Goal: Find specific page/section: Find specific page/section

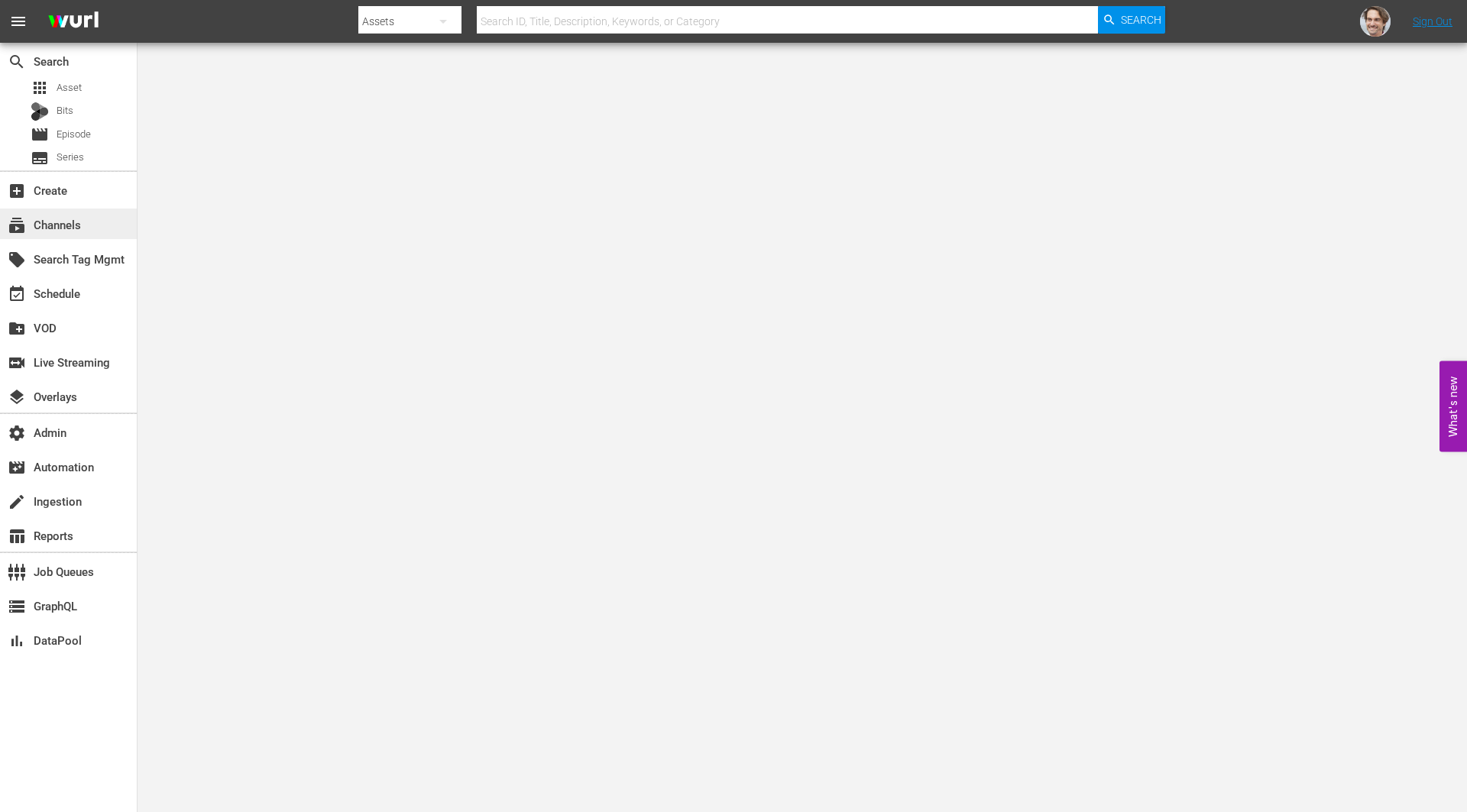
click at [45, 223] on div "subscriptions Channels" at bounding box center [43, 222] width 85 height 14
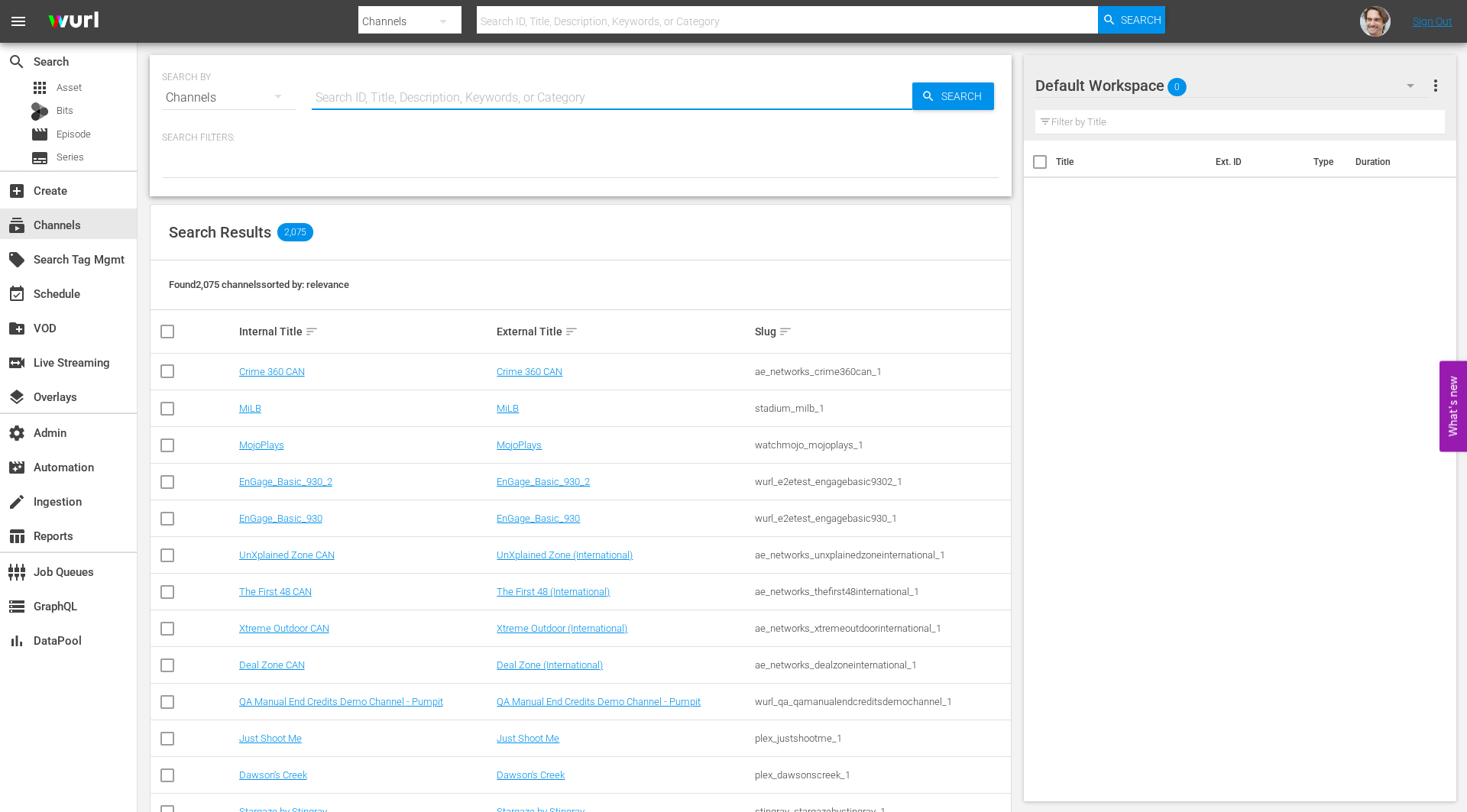
click at [478, 87] on input "text" at bounding box center [612, 98] width 601 height 37
paste input "bloomberg_bloombergtv_7"
type input "bloomberg_bloombergtv_7"
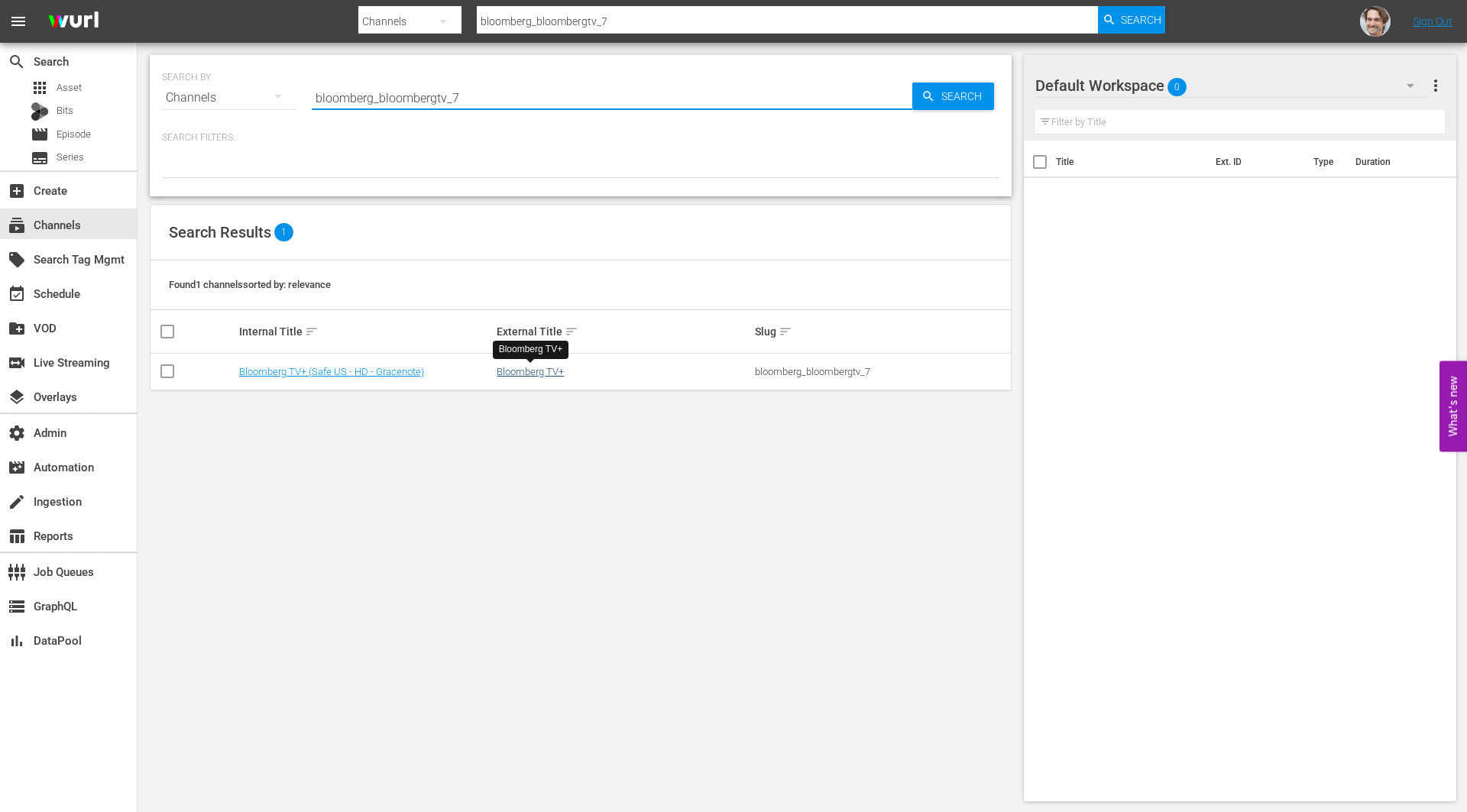
type input "bloomberg_bloombergtv_7"
click at [529, 375] on link "Bloomberg TV+" at bounding box center [530, 372] width 68 height 11
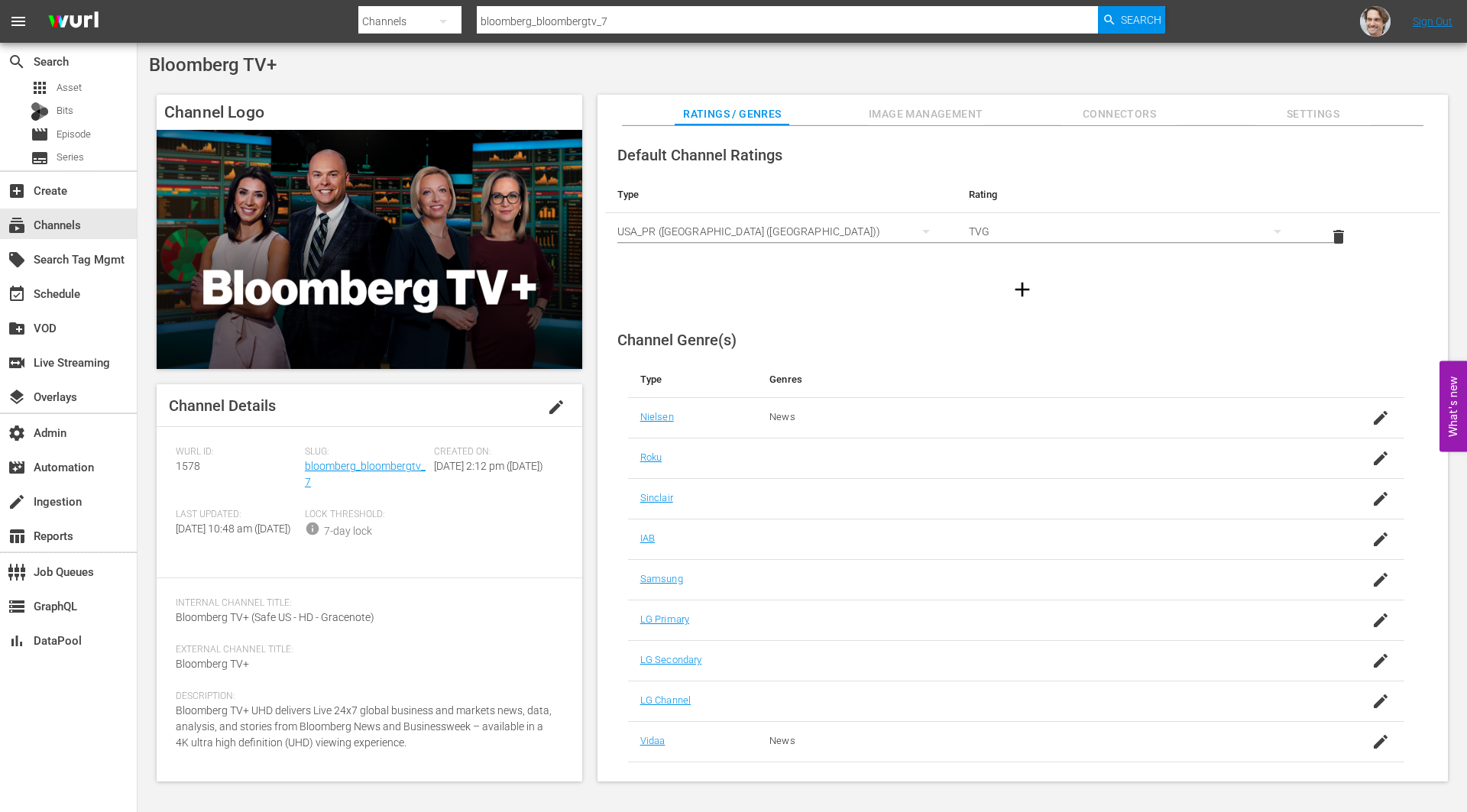
click at [188, 471] on span "1578" at bounding box center [188, 465] width 24 height 12
copy span "1578"
click at [704, 21] on input "bloomberg_bloombergtv_7" at bounding box center [787, 21] width 621 height 37
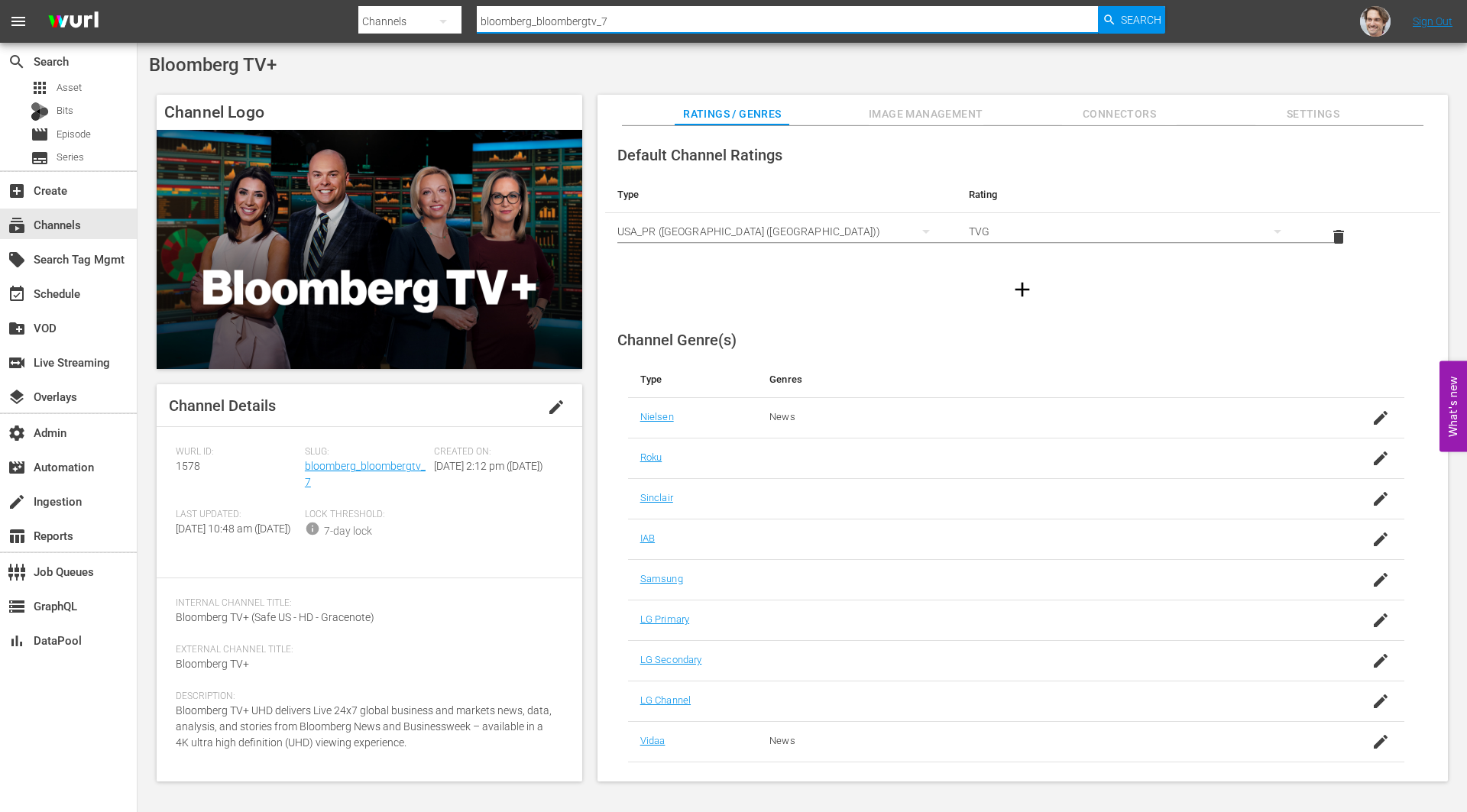
paste input "quicktake_3"
type input "bloomberg_quicktake_3"
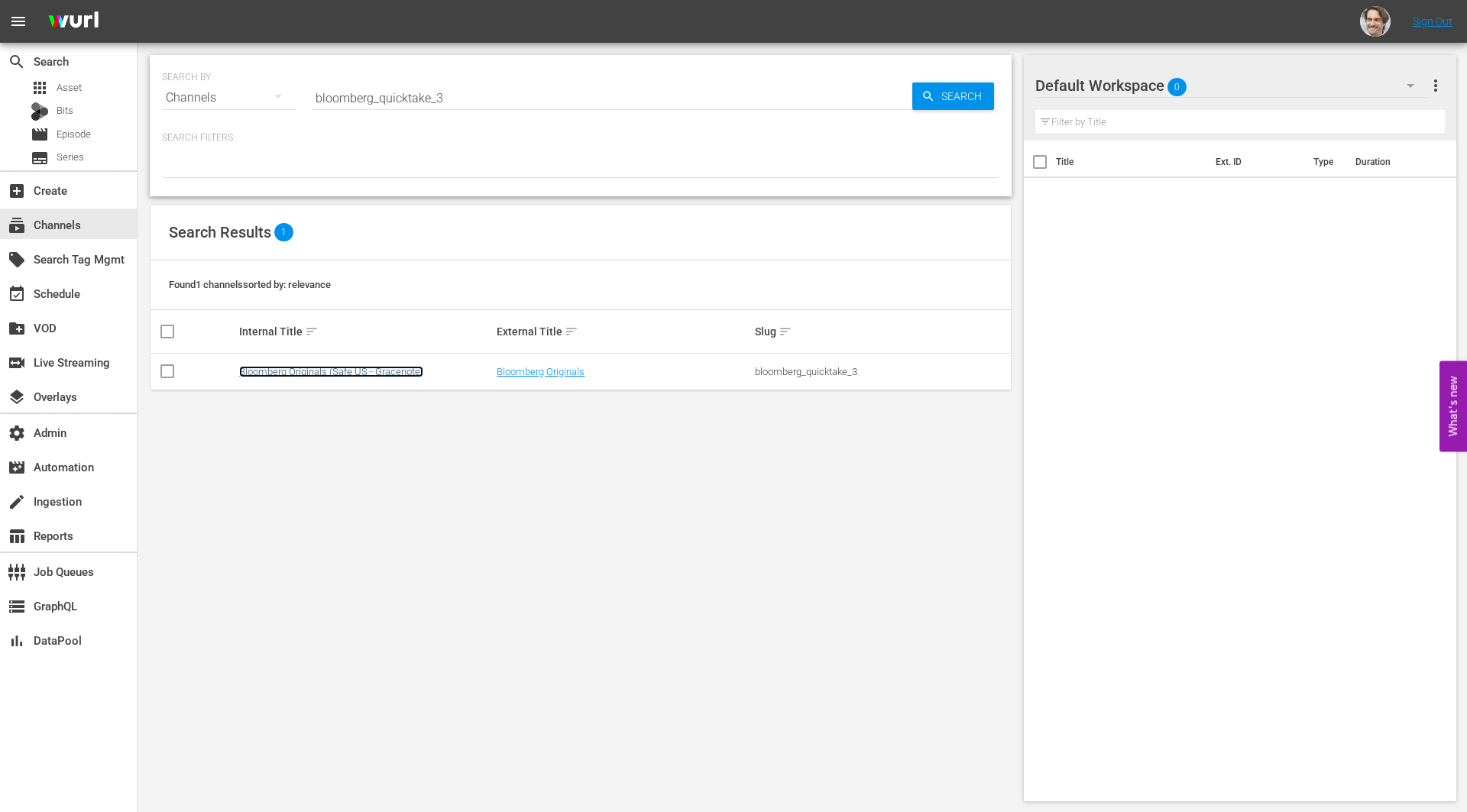
click at [340, 369] on link "Bloomberg Originals (Safe US - Gracenote)" at bounding box center [331, 372] width 185 height 11
